Goal: Transaction & Acquisition: Obtain resource

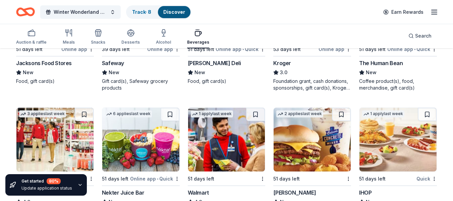
scroll to position [168, 0]
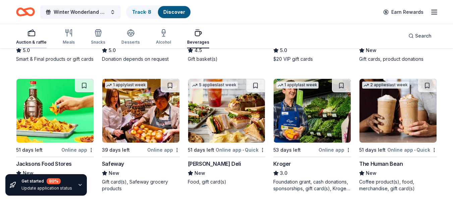
click at [31, 38] on div "Auction & raffle" at bounding box center [31, 37] width 31 height 16
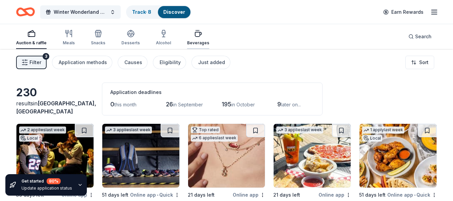
click at [202, 46] on button "Beverages" at bounding box center [198, 38] width 22 height 22
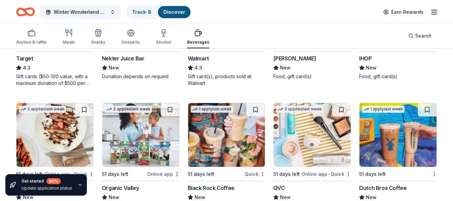
scroll to position [470, 0]
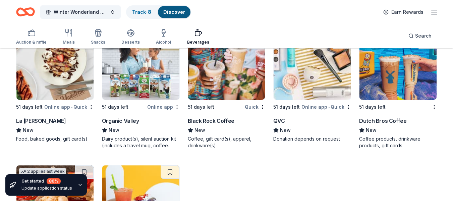
click at [243, 86] on img at bounding box center [226, 68] width 77 height 64
